Goal: Transaction & Acquisition: Purchase product/service

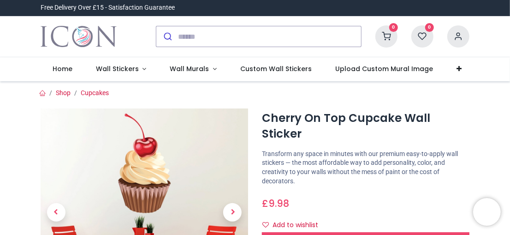
drag, startPoint x: 508, startPoint y: 29, endPoint x: 508, endPoint y: 35, distance: 5.1
click at [508, 35] on div "0 My Cart View Cart 0 Guest" at bounding box center [255, 36] width 510 height 41
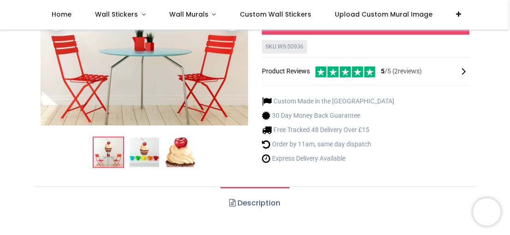
scroll to position [167, 0]
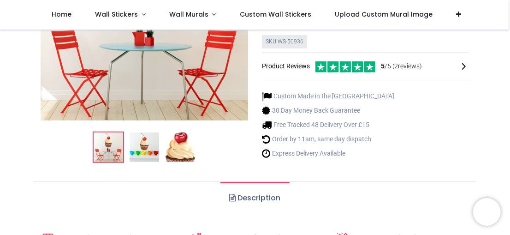
click at [144, 134] on img at bounding box center [144, 146] width 29 height 29
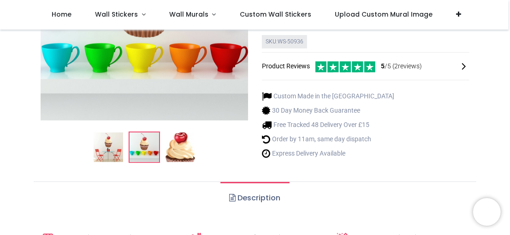
drag, startPoint x: 508, startPoint y: 53, endPoint x: 508, endPoint y: 46, distance: 6.9
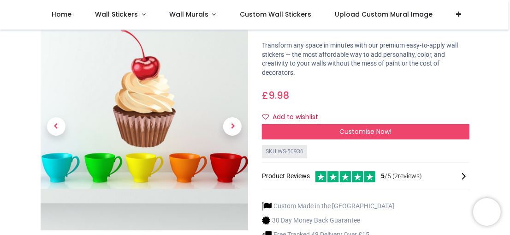
scroll to position [57, 0]
click at [234, 117] on span "Next" at bounding box center [232, 126] width 18 height 18
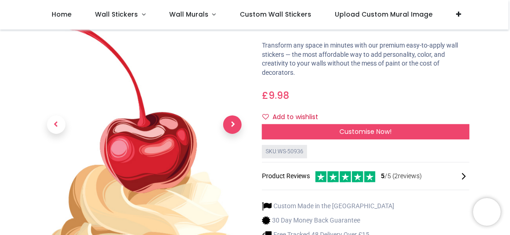
click at [234, 115] on span "Next" at bounding box center [232, 124] width 18 height 18
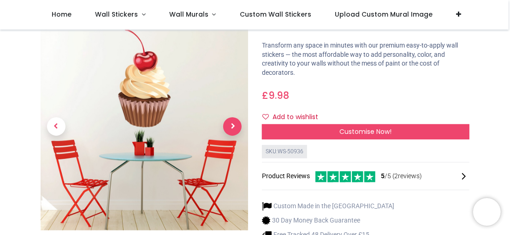
click at [234, 117] on span "Next" at bounding box center [232, 126] width 18 height 18
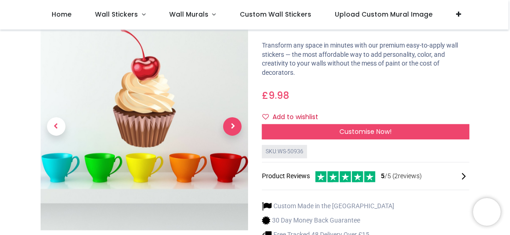
click at [234, 117] on span "Next" at bounding box center [232, 126] width 18 height 18
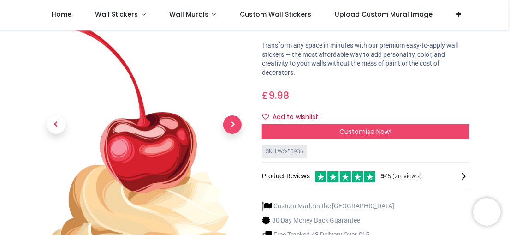
click at [234, 115] on span "Next" at bounding box center [232, 124] width 18 height 18
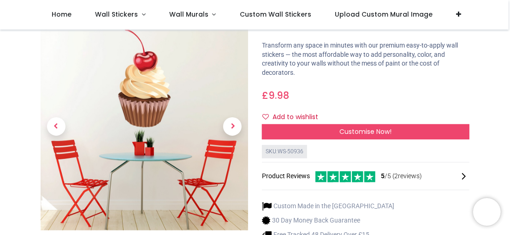
drag, startPoint x: 508, startPoint y: 41, endPoint x: 507, endPoint y: 34, distance: 7.0
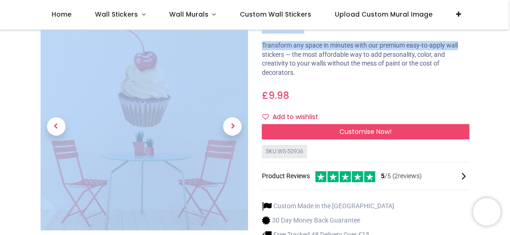
drag, startPoint x: 507, startPoint y: 34, endPoint x: 507, endPoint y: 29, distance: 5.1
click at [507, 29] on div "Login • Register Home Wall Stickers" at bounding box center [255, 117] width 510 height 235
click at [67, 14] on span "Home" at bounding box center [62, 14] width 20 height 9
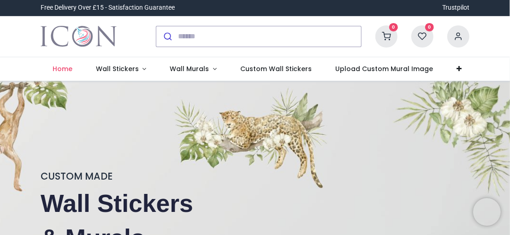
type input "*"
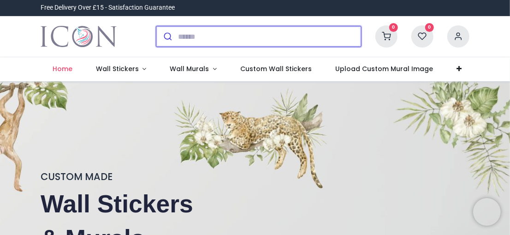
click at [193, 37] on input "search" at bounding box center [269, 36] width 183 height 20
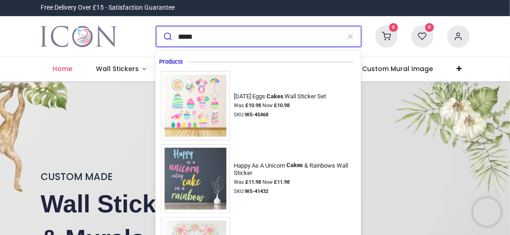
click at [312, 37] on input "*****" at bounding box center [259, 36] width 162 height 20
type input "*****"
click at [156, 26] on button "submit" at bounding box center [167, 36] width 22 height 20
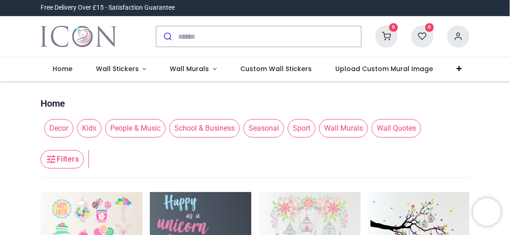
drag, startPoint x: 506, startPoint y: 10, endPoint x: 507, endPoint y: 18, distance: 7.9
click at [507, 18] on header "Free Delivery Over £15 - Satisfaction Guarantee" at bounding box center [255, 40] width 510 height 81
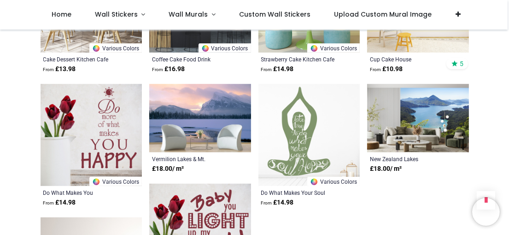
scroll to position [586, 0]
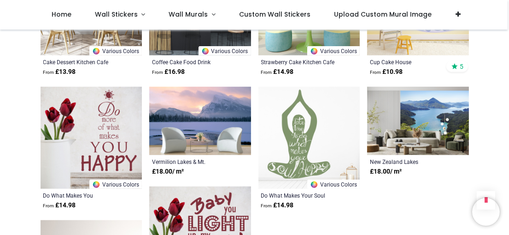
drag, startPoint x: 507, startPoint y: 111, endPoint x: 509, endPoint y: 118, distance: 6.9
click at [509, 118] on div "Login • Register Home Wall Stickers" at bounding box center [254, 117] width 509 height 235
drag, startPoint x: 507, startPoint y: 112, endPoint x: 508, endPoint y: 118, distance: 6.1
click at [508, 118] on div "Login • Register Home Wall Stickers" at bounding box center [254, 117] width 509 height 235
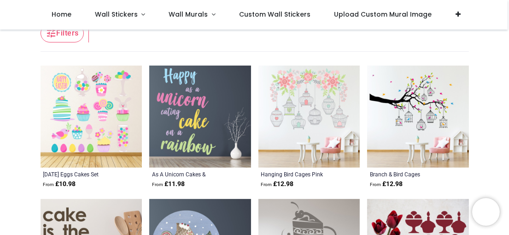
scroll to position [74, 0]
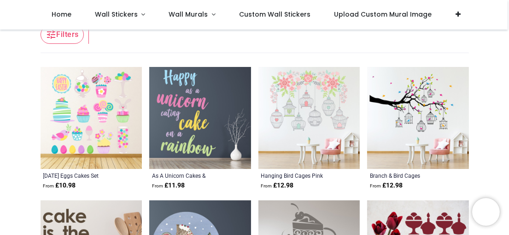
click at [408, 124] on img at bounding box center [418, 118] width 102 height 102
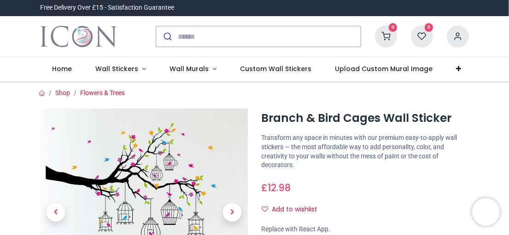
click at [507, 27] on div "0 My Cart View Cart 0 Guest" at bounding box center [254, 36] width 509 height 41
click at [508, 28] on div "Login • Register Home Wall Stickers Wall Murals (" at bounding box center [254, 117] width 509 height 235
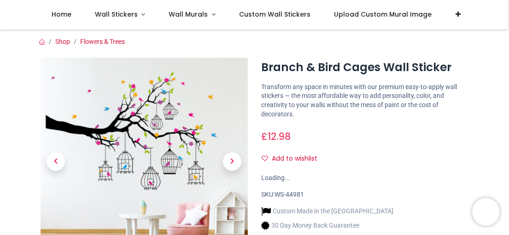
scroll to position [18, 0]
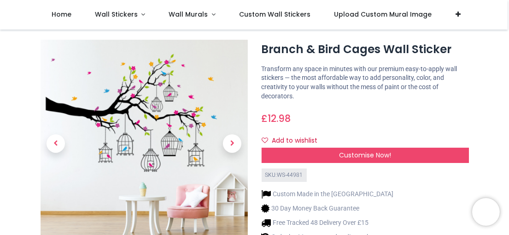
click at [157, 112] on img at bounding box center [144, 143] width 207 height 207
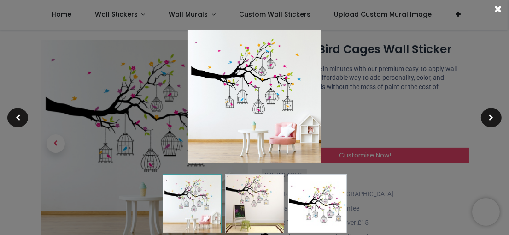
click at [157, 112] on body "Login • Register Home Wall Stickers" at bounding box center [254, 117] width 509 height 235
click at [157, 112] on div at bounding box center [254, 117] width 509 height 235
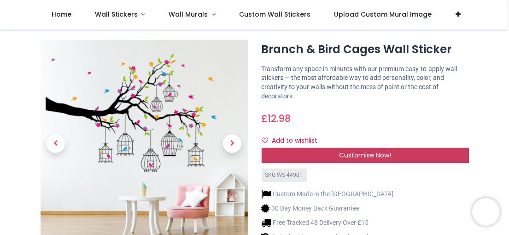
click at [392, 152] on div "Customise Now!" at bounding box center [365, 155] width 207 height 16
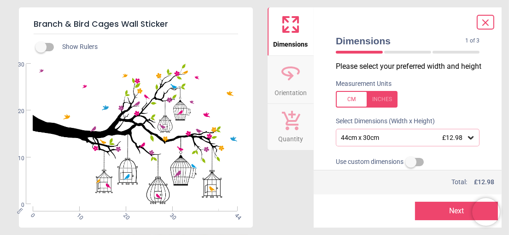
click at [468, 139] on icon at bounding box center [471, 137] width 6 height 3
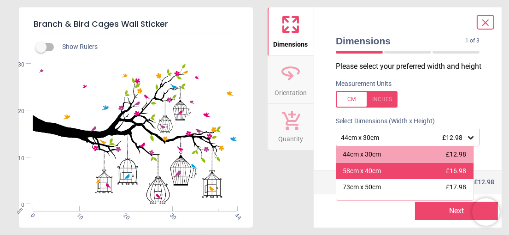
click at [440, 179] on div "58cm x 40cm £16.98" at bounding box center [404, 171] width 137 height 17
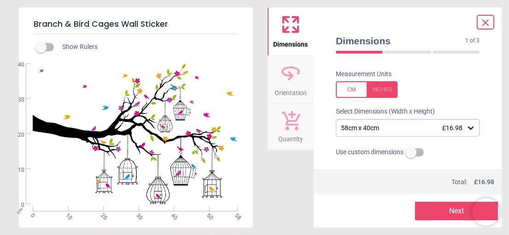
scroll to position [7, 0]
